Goal: Task Accomplishment & Management: Use online tool/utility

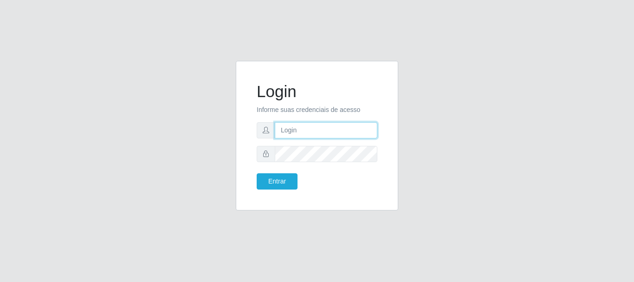
click at [288, 133] on input "text" at bounding box center [326, 130] width 103 height 16
type input "ritaiwof@B5"
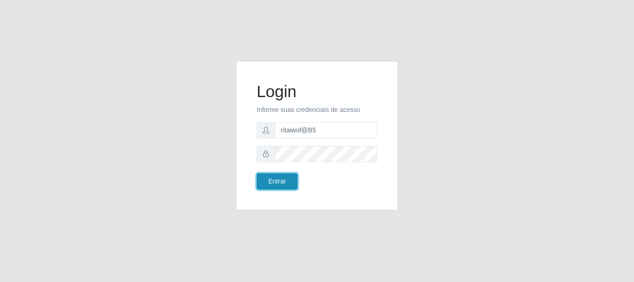
click at [281, 182] on button "Entrar" at bounding box center [277, 181] width 41 height 16
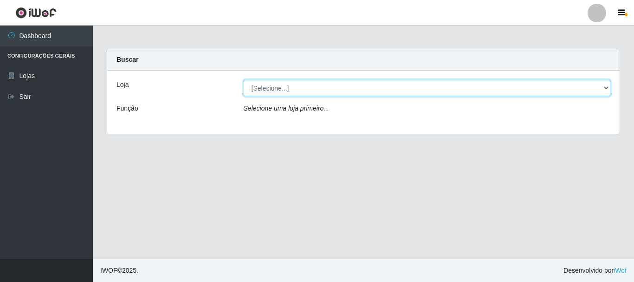
click at [555, 83] on select "[Selecione...] Bemais Supermercados - B5 Anatólia" at bounding box center [427, 88] width 367 height 16
select select "405"
click at [244, 80] on select "[Selecione...] Bemais Supermercados - B5 Anatólia" at bounding box center [427, 88] width 367 height 16
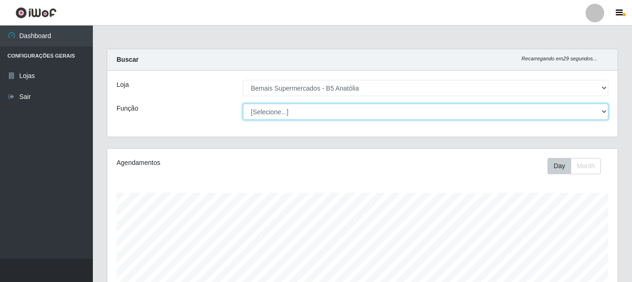
scroll to position [193, 510]
click at [572, 117] on select "[Selecione...] ASG ASG + ASG ++ Auxiliar de Estacionamento Auxiliar de Estacion…" at bounding box center [425, 112] width 365 height 16
select select "82"
click at [243, 104] on select "[Selecione...] ASG ASG + ASG ++ Auxiliar de Estacionamento Auxiliar de Estacion…" at bounding box center [425, 112] width 365 height 16
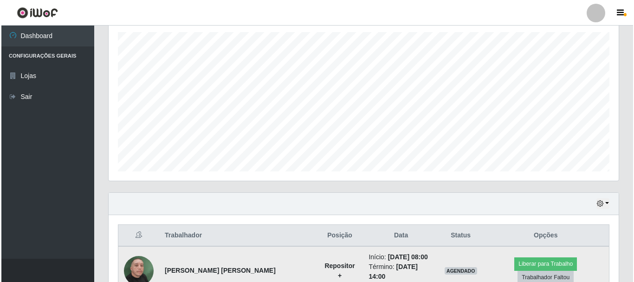
scroll to position [232, 0]
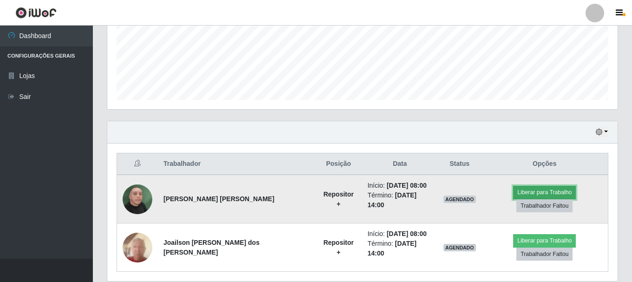
click at [513, 188] on button "Liberar para Trabalho" at bounding box center [544, 192] width 63 height 13
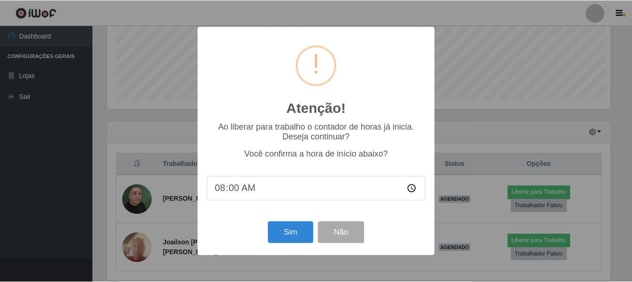
scroll to position [193, 505]
click at [293, 227] on button "Sim" at bounding box center [291, 232] width 45 height 22
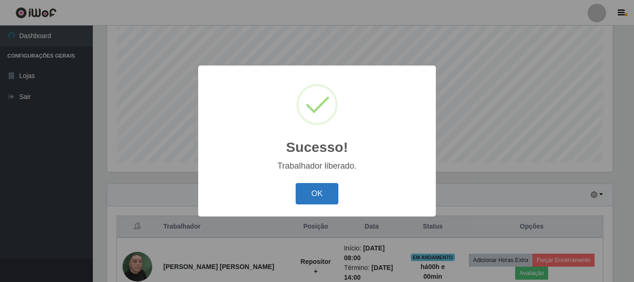
click at [334, 192] on button "OK" at bounding box center [317, 194] width 43 height 22
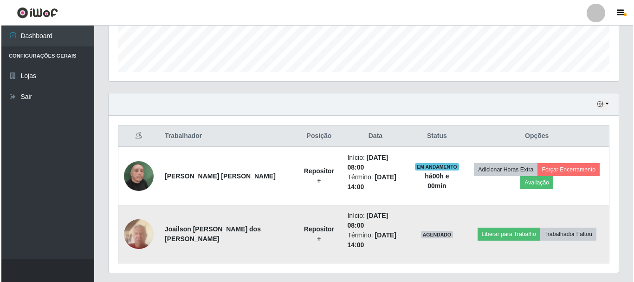
scroll to position [266, 0]
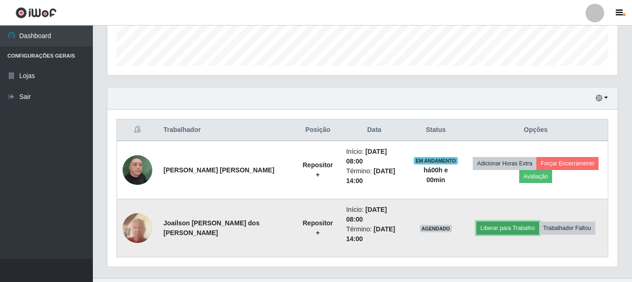
click at [483, 221] on button "Liberar para Trabalho" at bounding box center [507, 227] width 63 height 13
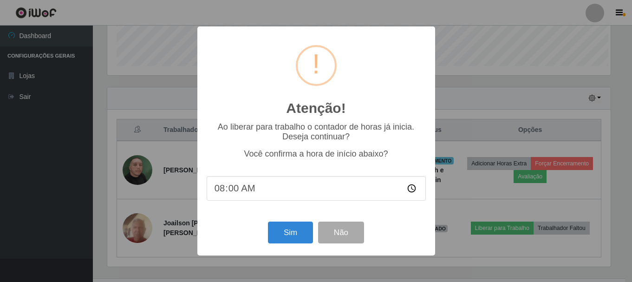
scroll to position [193, 505]
click at [292, 231] on button "Sim" at bounding box center [291, 232] width 45 height 22
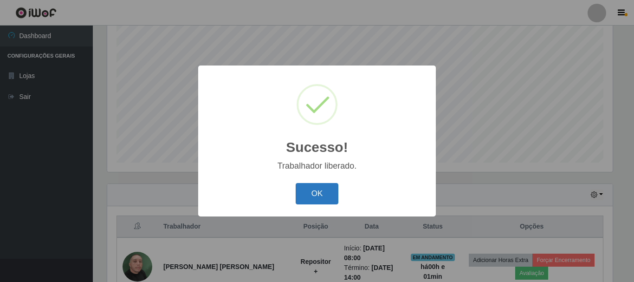
click at [324, 198] on button "OK" at bounding box center [317, 194] width 43 height 22
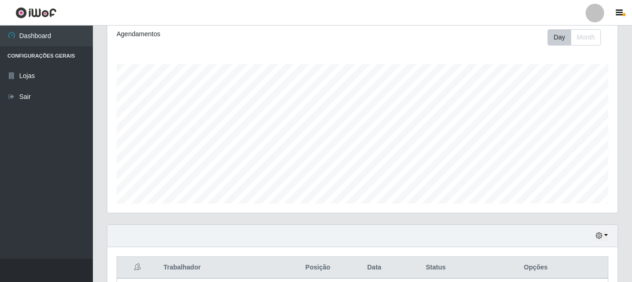
scroll to position [0, 0]
